Goal: Information Seeking & Learning: Check status

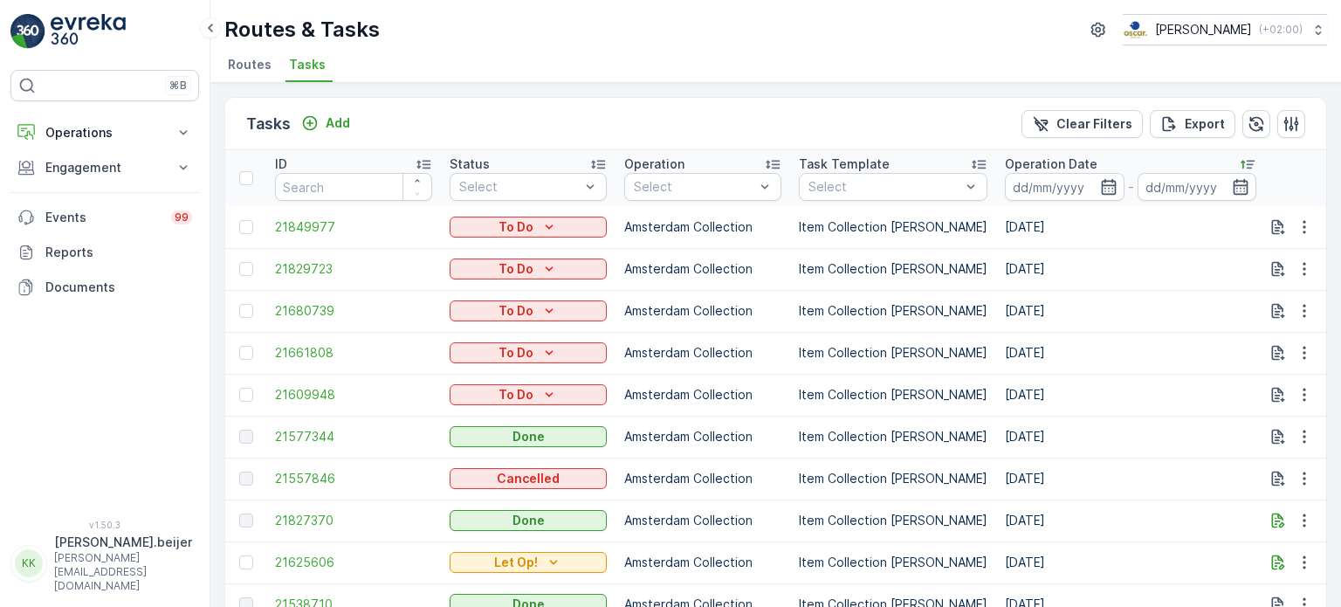
scroll to position [0, 1002]
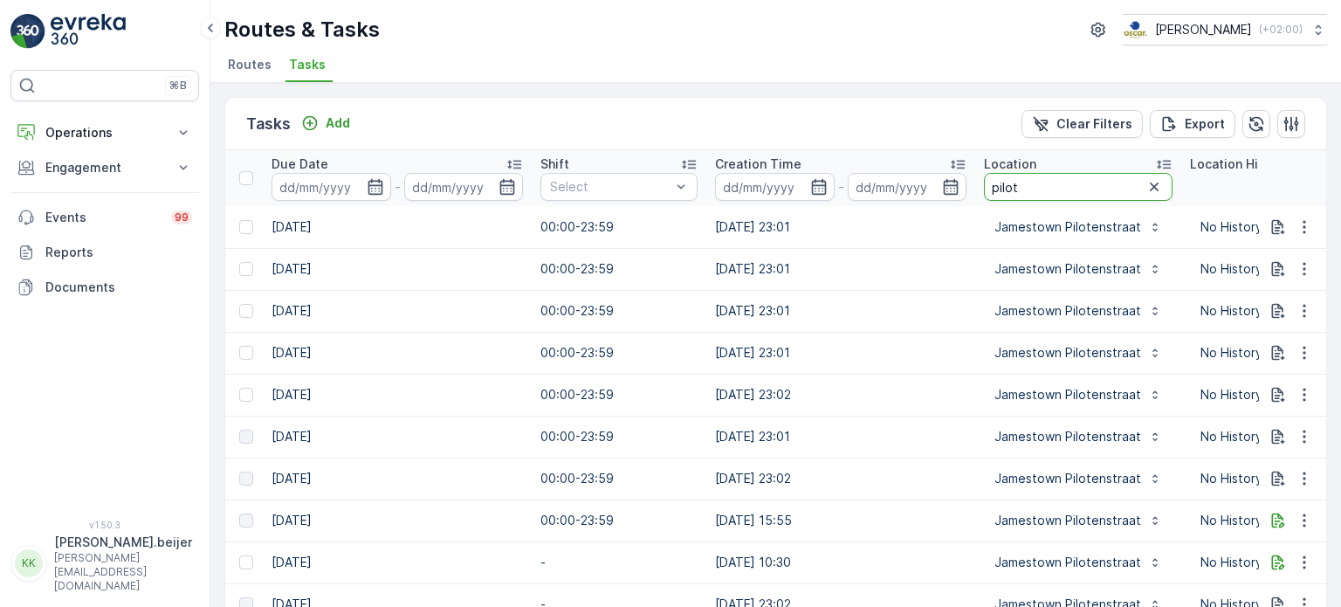
click at [1012, 187] on input "pilot" at bounding box center [1078, 187] width 189 height 28
type input "ijver"
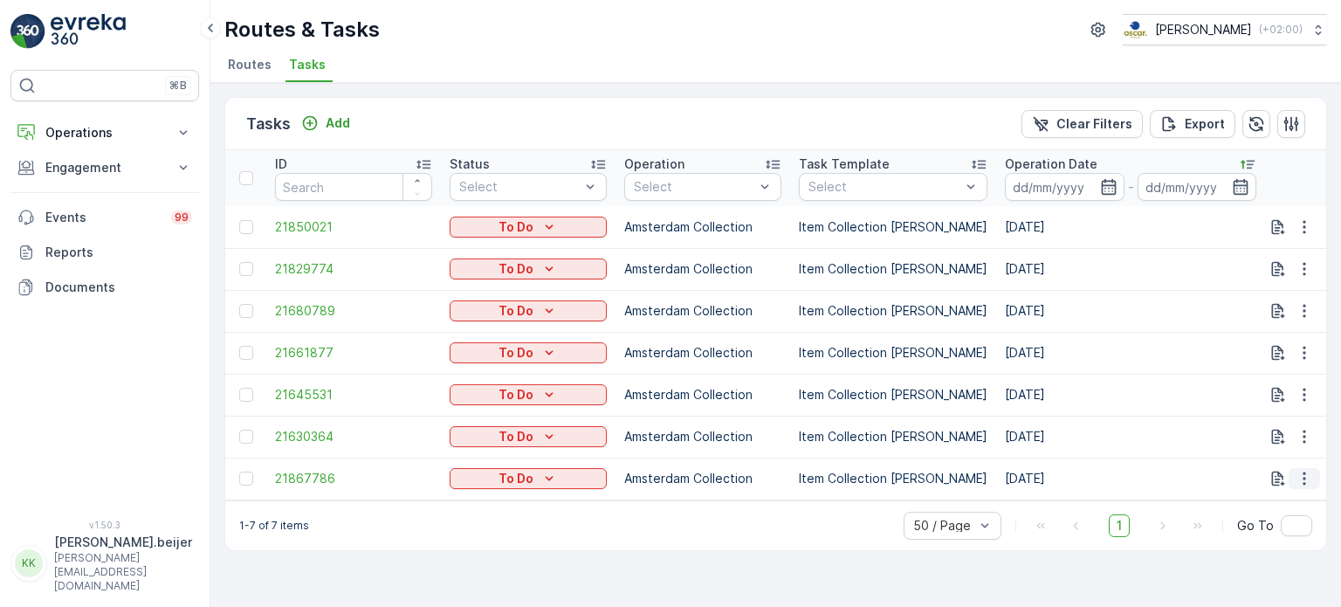
click at [1302, 478] on icon "button" at bounding box center [1303, 478] width 17 height 17
click at [1240, 350] on span "See More Details" at bounding box center [1267, 345] width 101 height 17
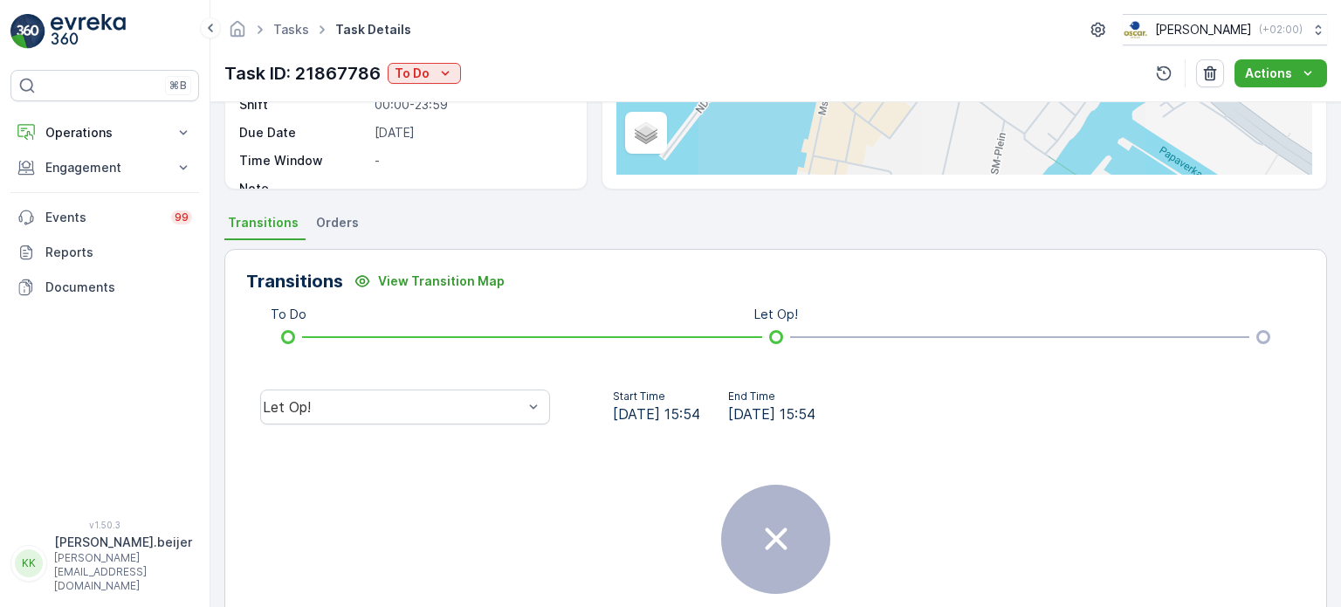
scroll to position [363, 0]
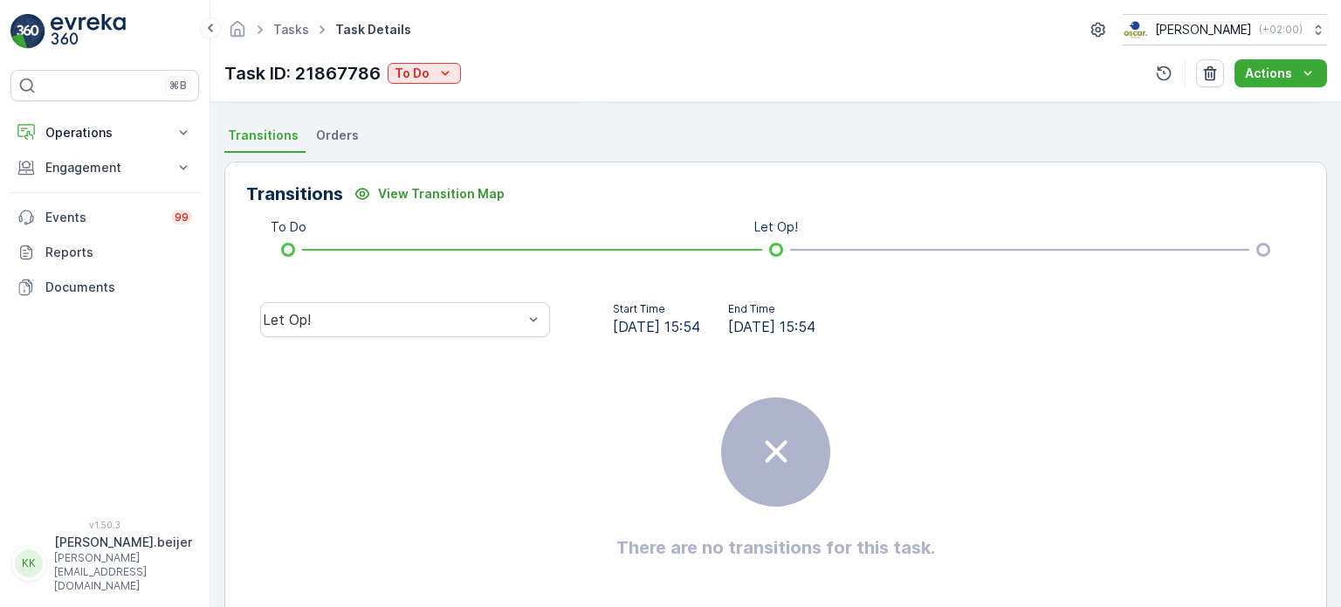
click at [329, 149] on li "Orders" at bounding box center [338, 138] width 53 height 30
